Goal: Transaction & Acquisition: Subscribe to service/newsletter

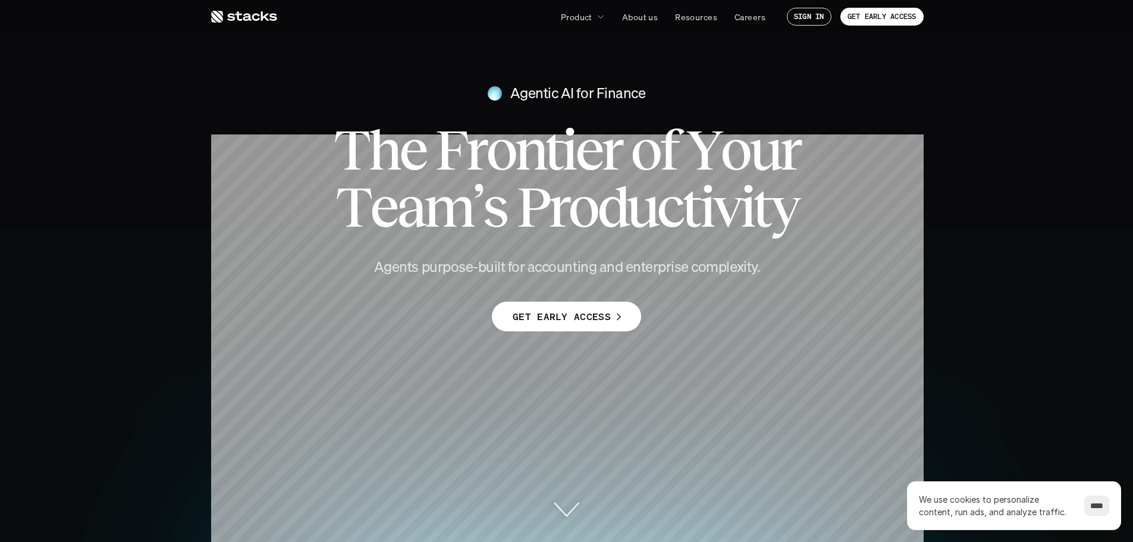
click at [1093, 508] on input "****" at bounding box center [1096, 505] width 25 height 20
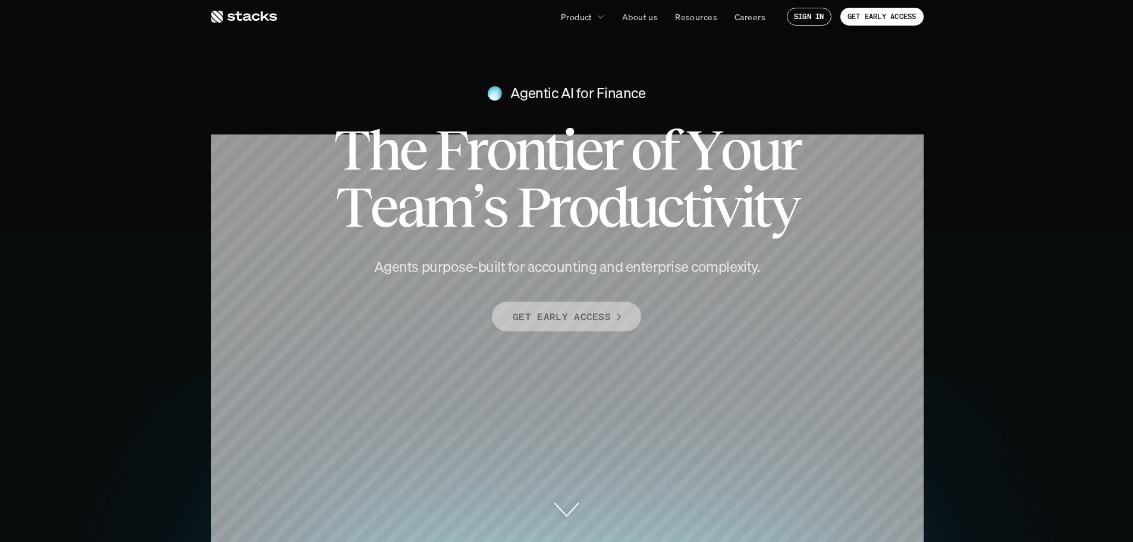
click at [589, 322] on p "GET EARLY ACCESS" at bounding box center [561, 316] width 98 height 17
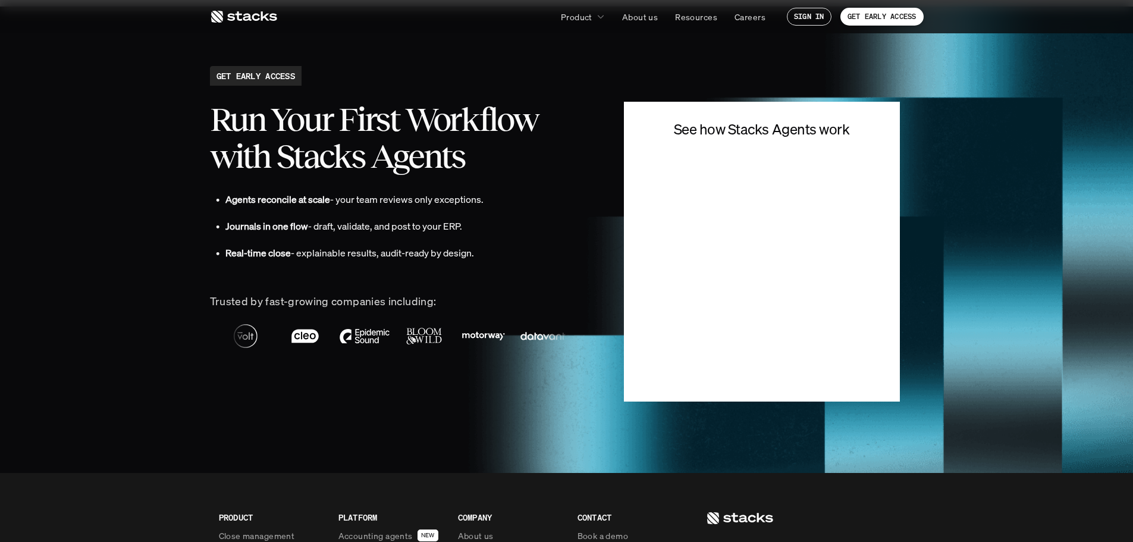
scroll to position [2645, 0]
